Goal: Task Accomplishment & Management: Use online tool/utility

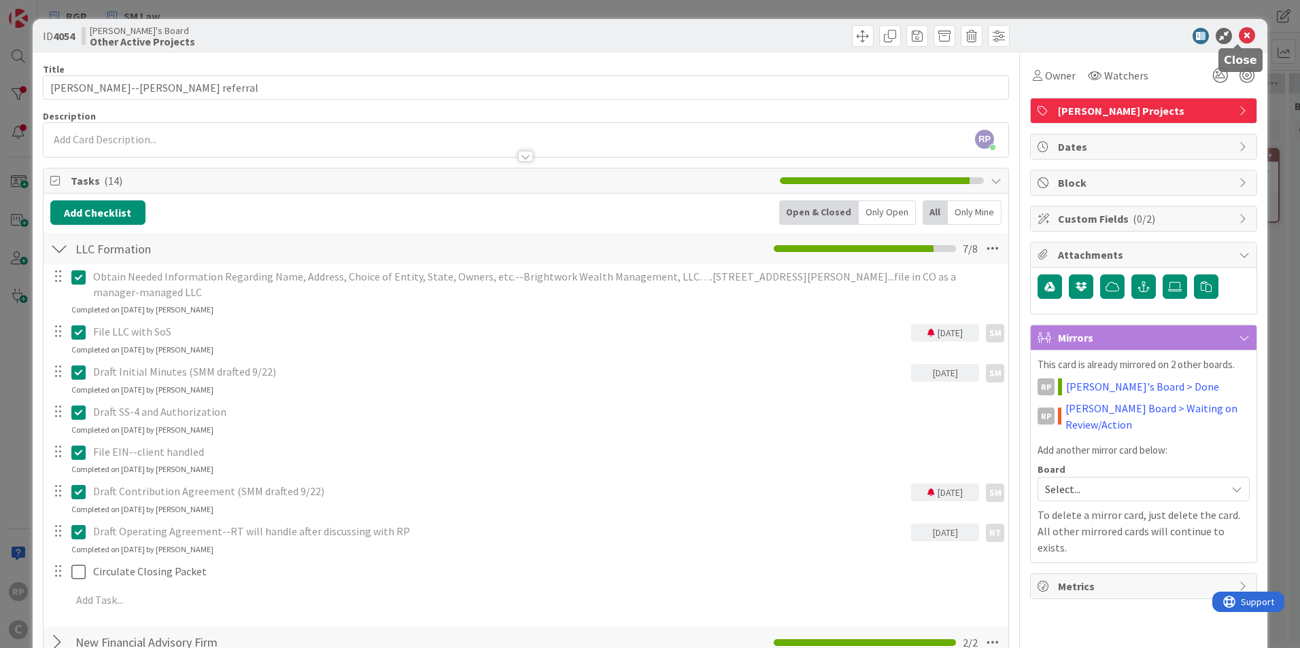
click at [1238, 38] on icon at bounding box center [1246, 36] width 16 height 16
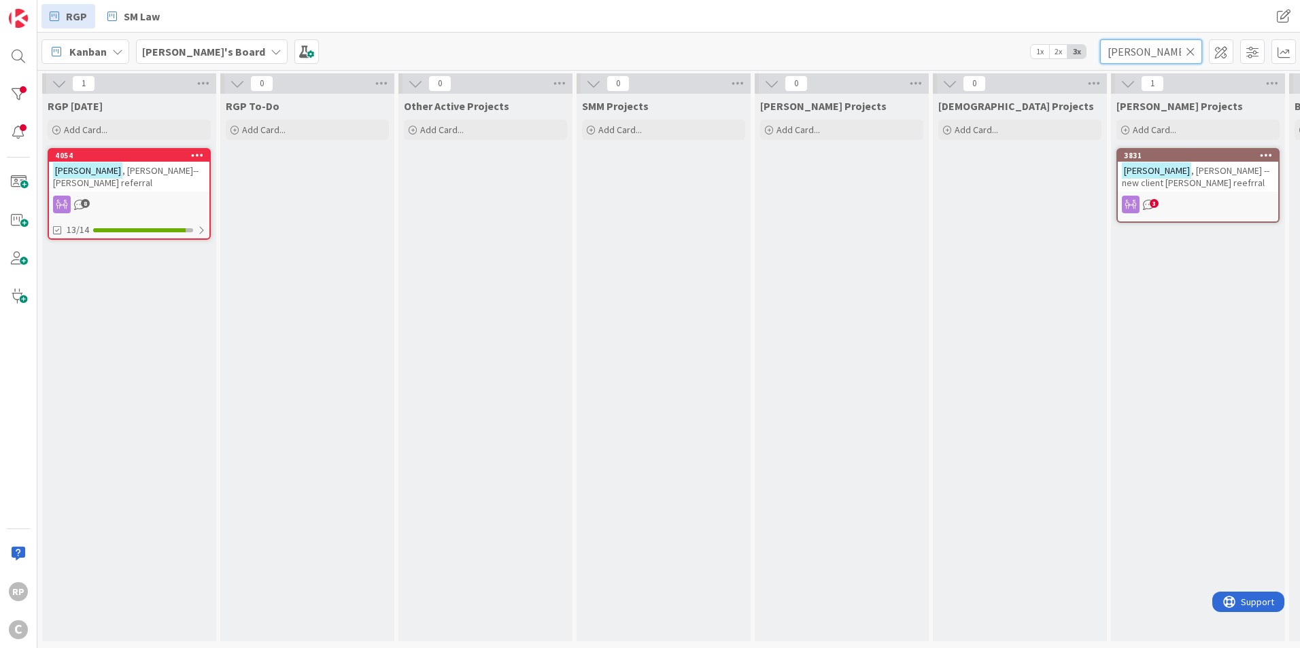
drag, startPoint x: 1154, startPoint y: 52, endPoint x: 1049, endPoint y: 52, distance: 104.7
click at [1049, 52] on div "[PERSON_NAME]'s Board 1x 2x 3x [PERSON_NAME]" at bounding box center [668, 51] width 1262 height 37
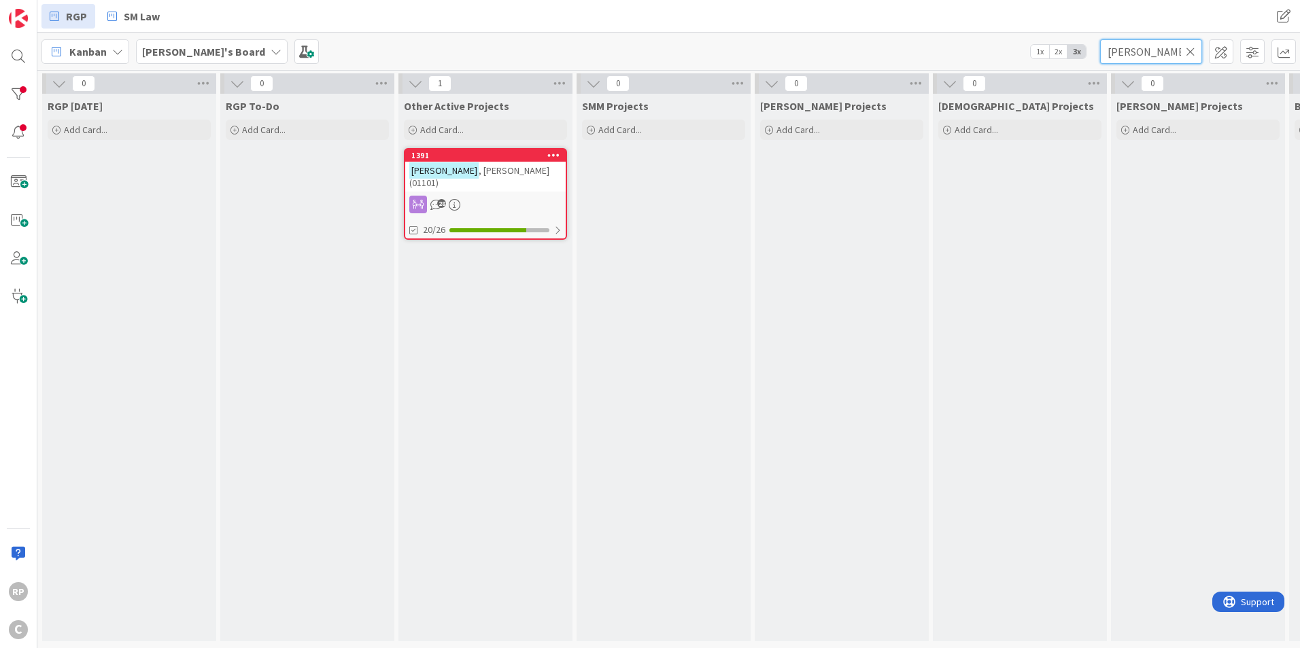
type input "[PERSON_NAME]"
click at [474, 155] on div "1391" at bounding box center [488, 156] width 154 height 10
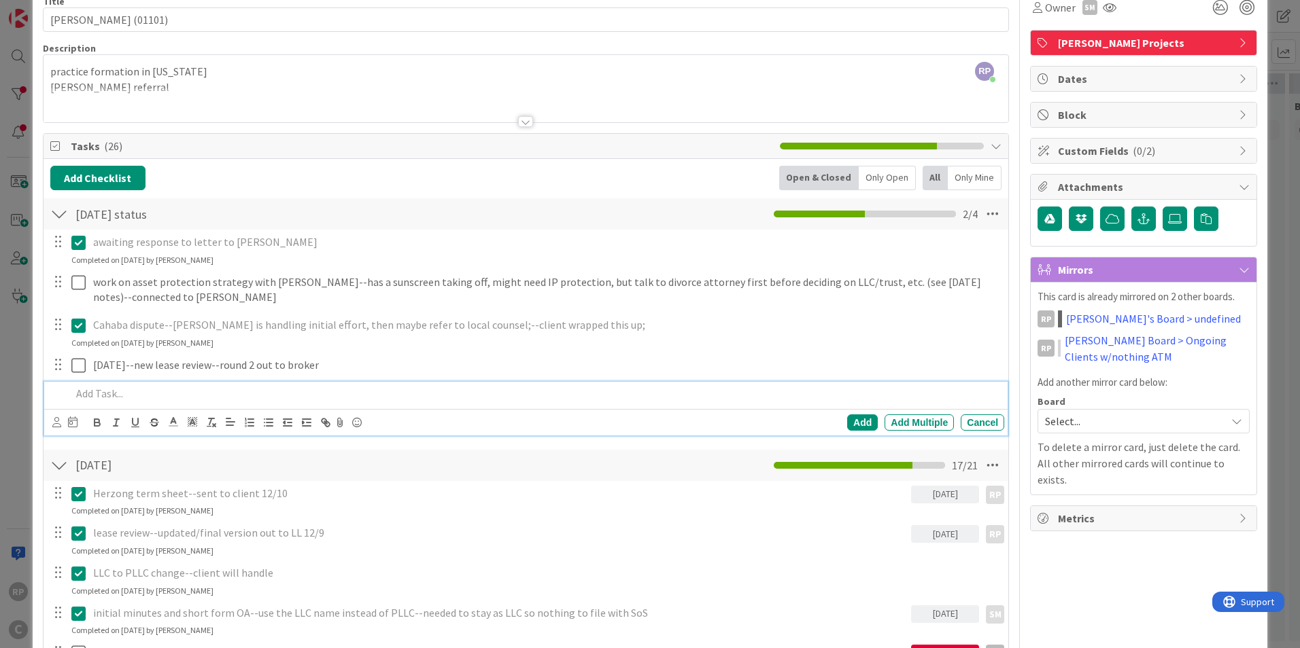
click at [126, 396] on p at bounding box center [534, 394] width 927 height 16
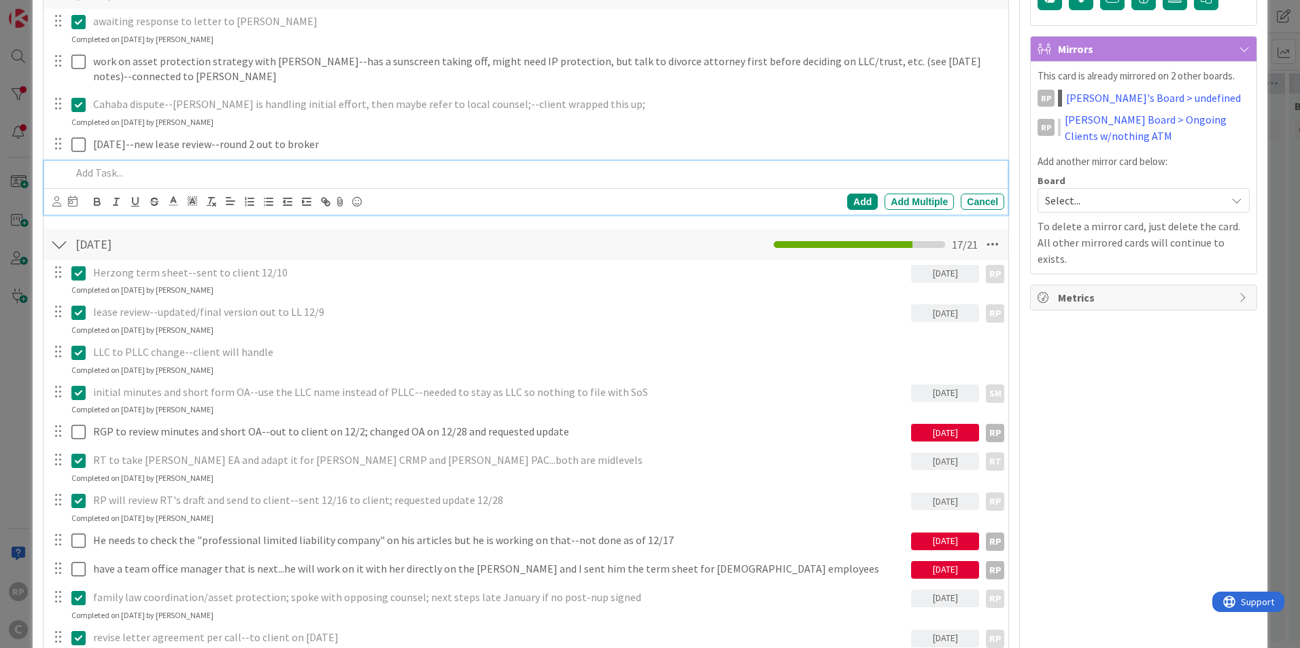
scroll to position [340, 0]
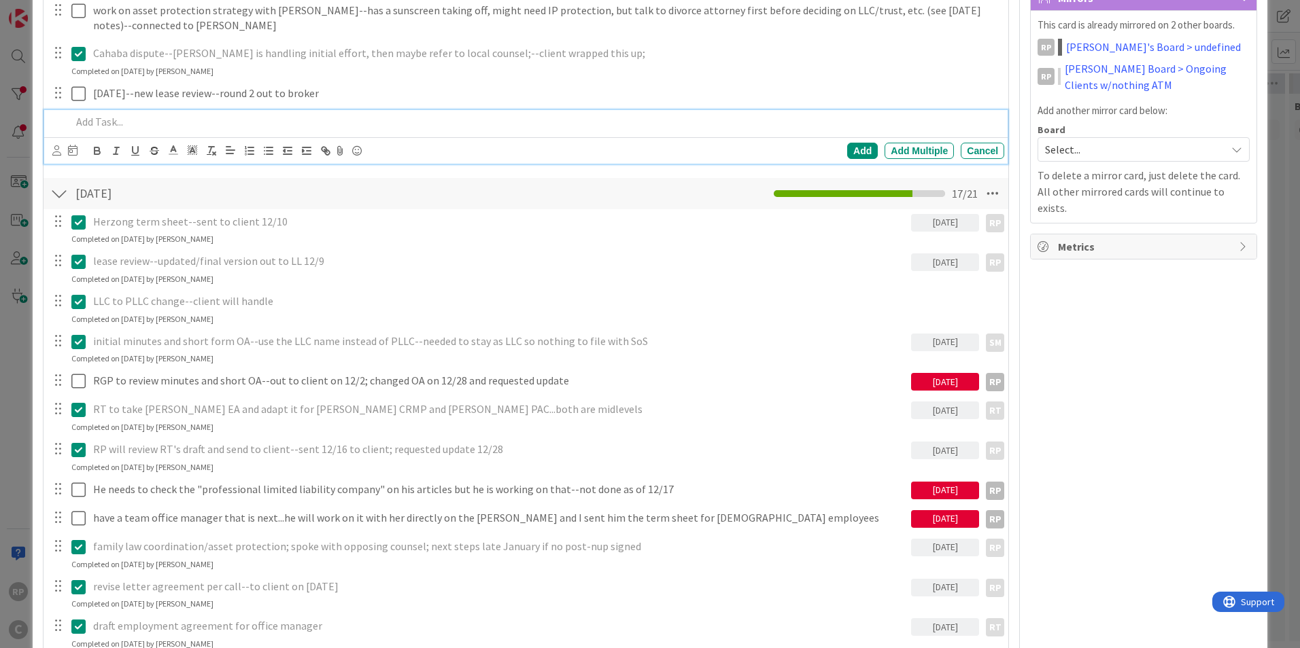
click at [167, 123] on p at bounding box center [534, 122] width 927 height 16
click at [847, 146] on div "Add" at bounding box center [862, 151] width 31 height 16
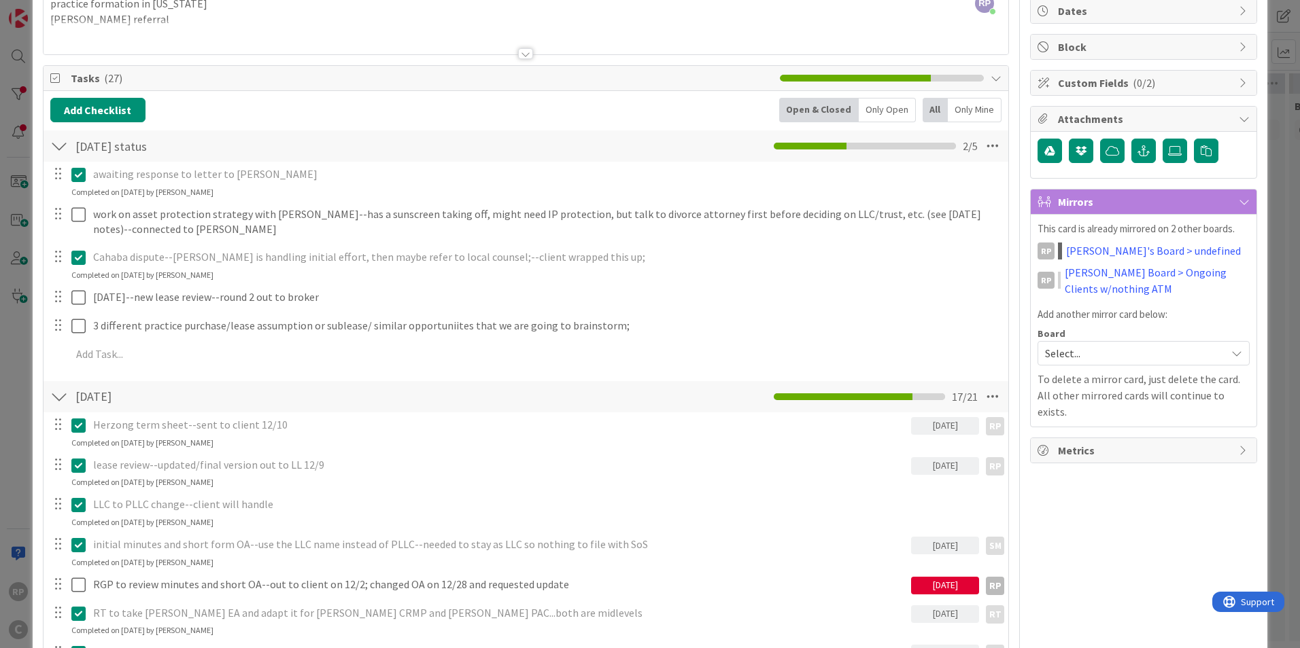
scroll to position [0, 0]
